Goal: Find specific page/section: Find specific page/section

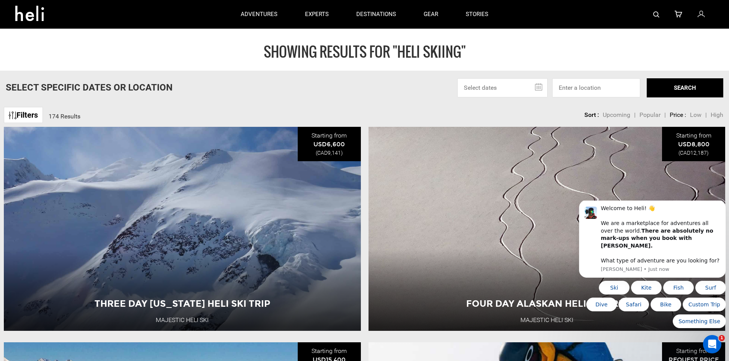
click at [25, 11] on icon at bounding box center [32, 11] width 34 height 12
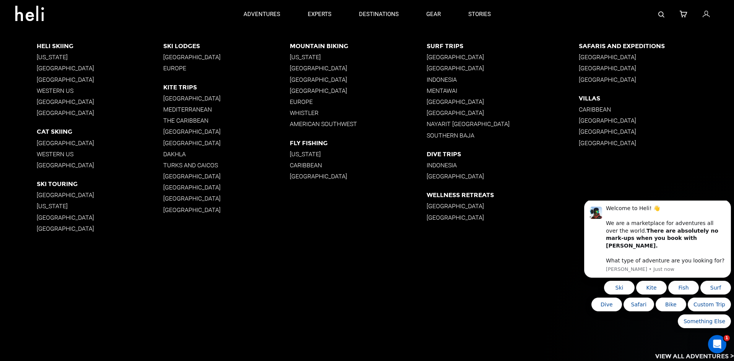
click at [45, 55] on p "[US_STATE]" at bounding box center [100, 57] width 127 height 7
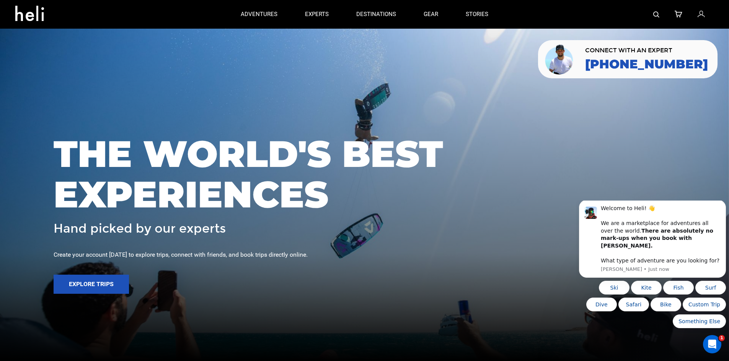
type input "Heli Skiing"
